Goal: Information Seeking & Learning: Check status

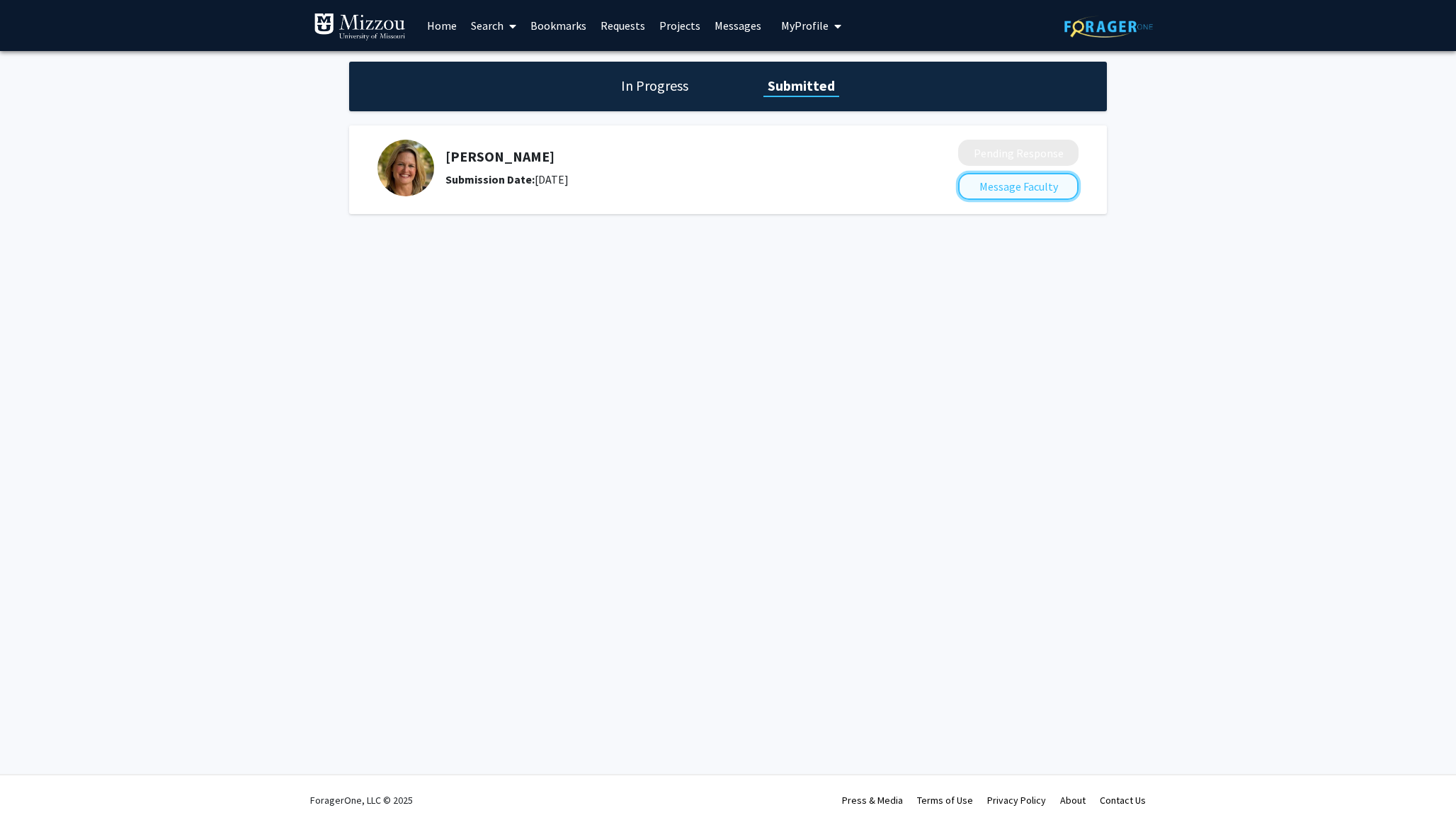
click at [996, 185] on button "Message Faculty" at bounding box center [1018, 186] width 120 height 27
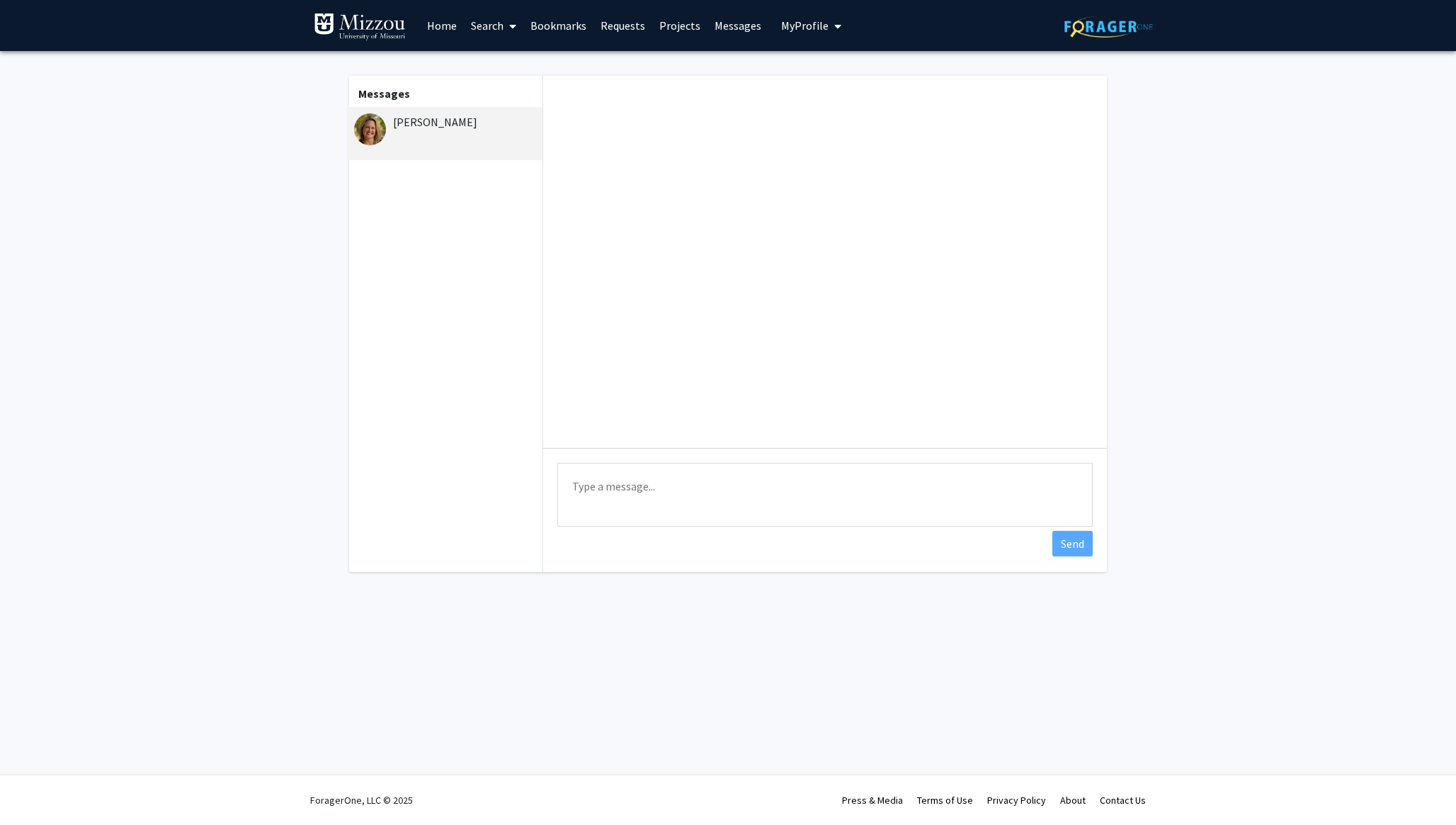
click at [608, 23] on link "Requests" at bounding box center [623, 26] width 58 height 50
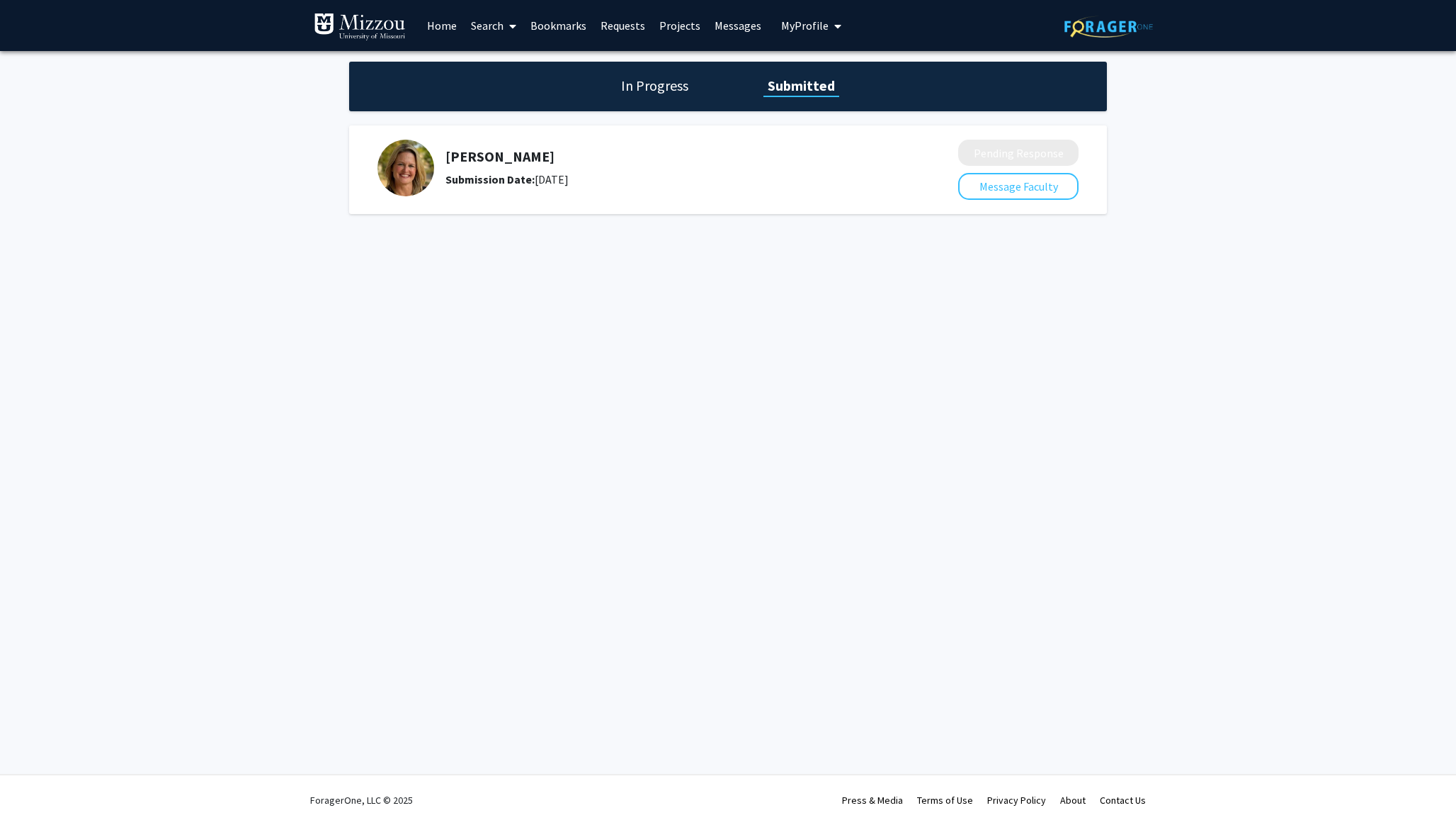
click at [673, 82] on h1 "In Progress" at bounding box center [654, 86] width 76 height 19
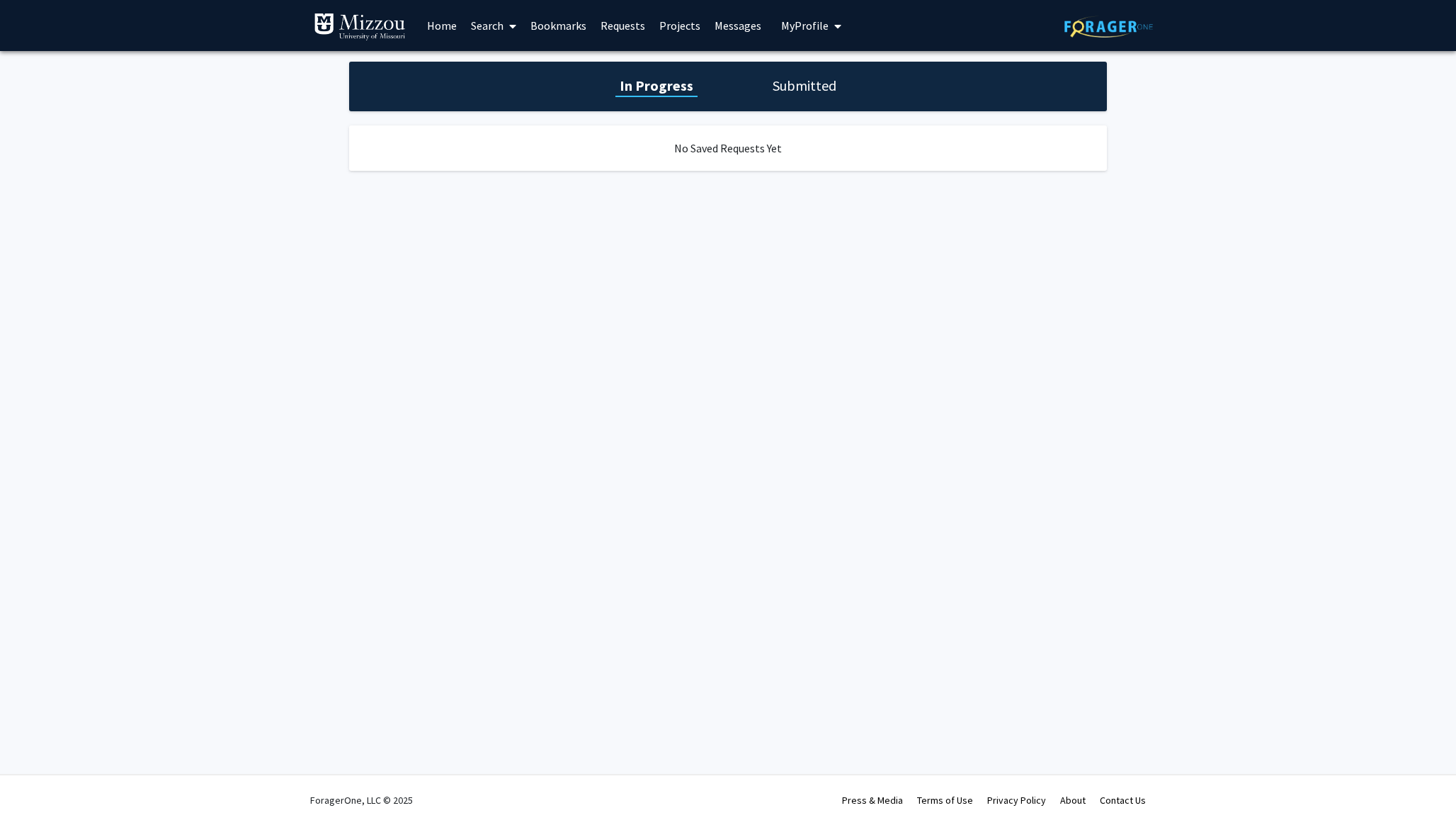
click at [728, 170] on div "No Saved Requests Yet" at bounding box center [728, 148] width 758 height 59
click at [784, 87] on h1 "Submitted" at bounding box center [805, 86] width 73 height 19
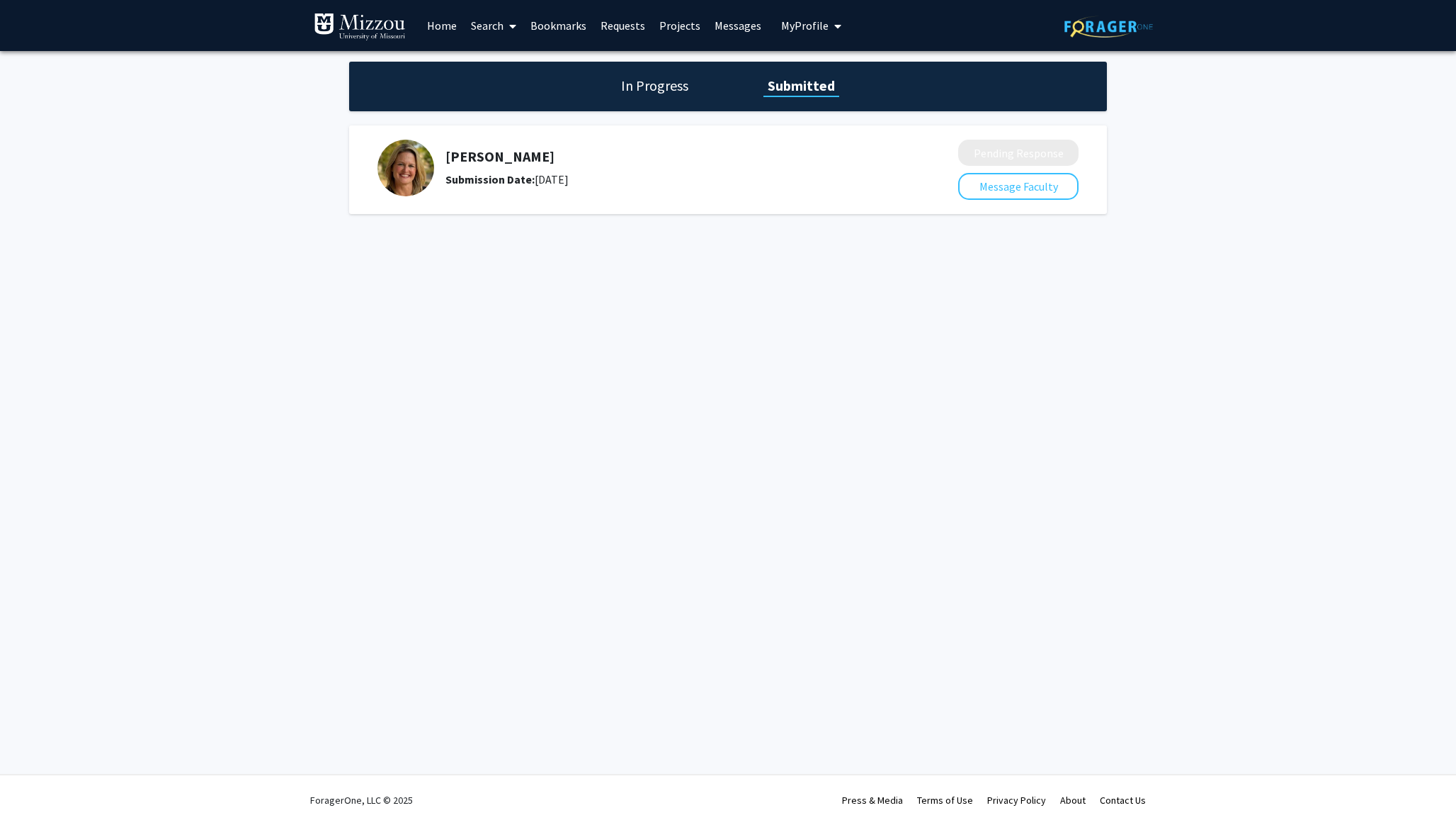
click at [549, 189] on div "[PERSON_NAME] Submission Date: [DATE]" at bounding box center [657, 168] width 561 height 57
